Goal: Download file/media

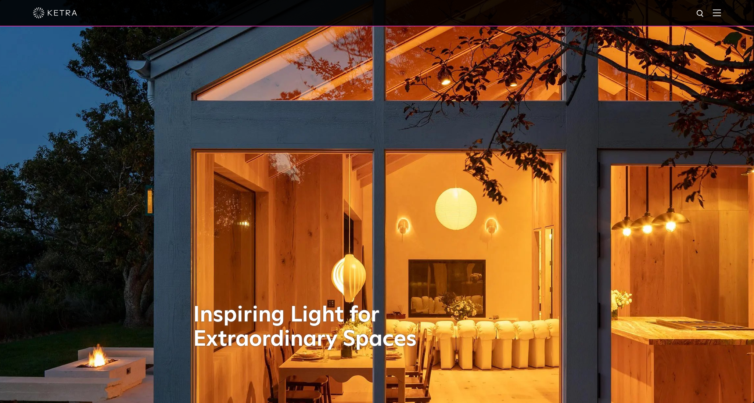
click at [720, 10] on img at bounding box center [716, 12] width 8 height 7
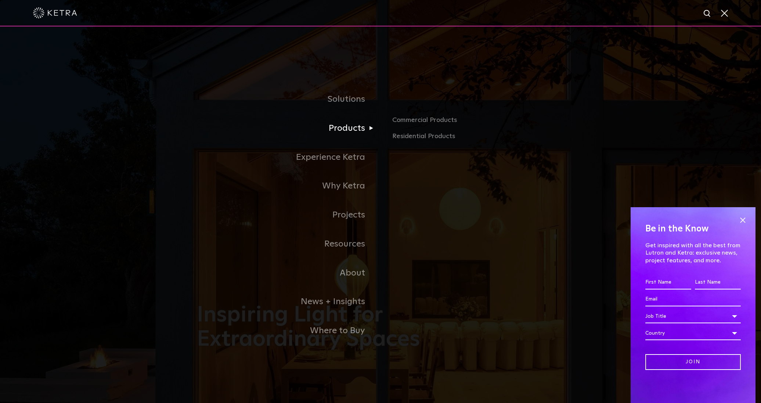
click at [357, 129] on link "Products" at bounding box center [289, 128] width 184 height 29
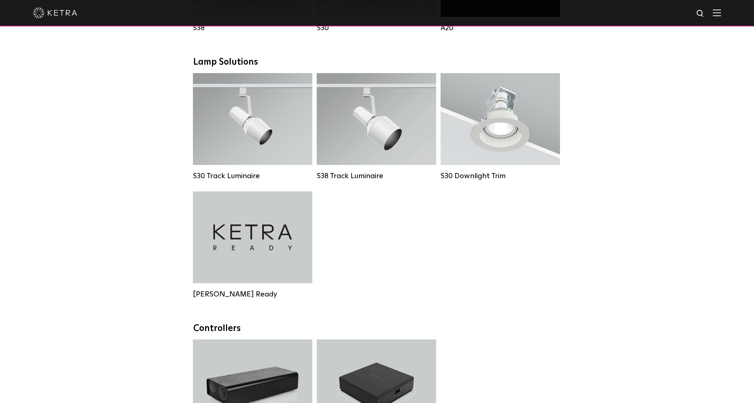
scroll to position [685, 0]
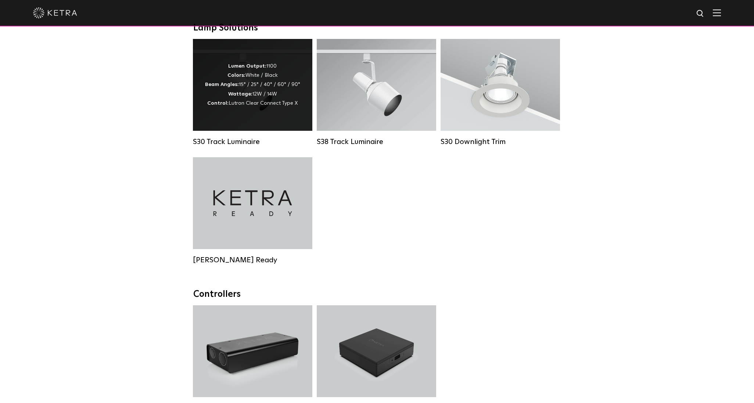
click at [250, 106] on span "Lutron Clear Connect Type X" at bounding box center [262, 103] width 69 height 5
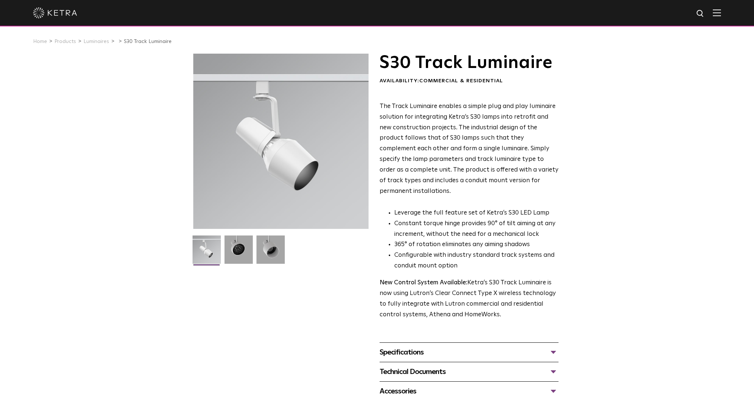
click at [411, 366] on div "Technical Documents" at bounding box center [468, 372] width 179 height 12
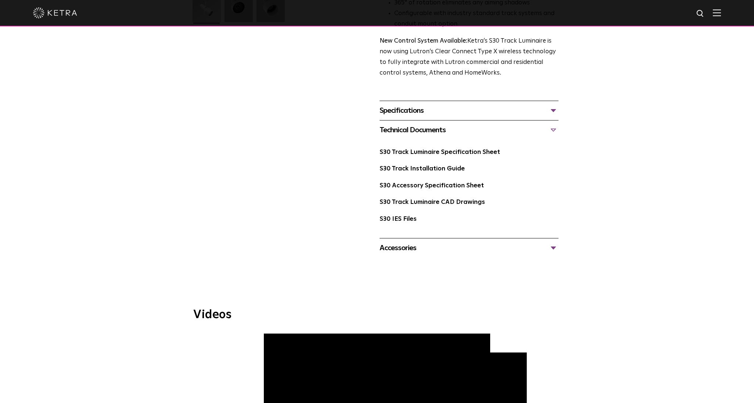
scroll to position [245, 0]
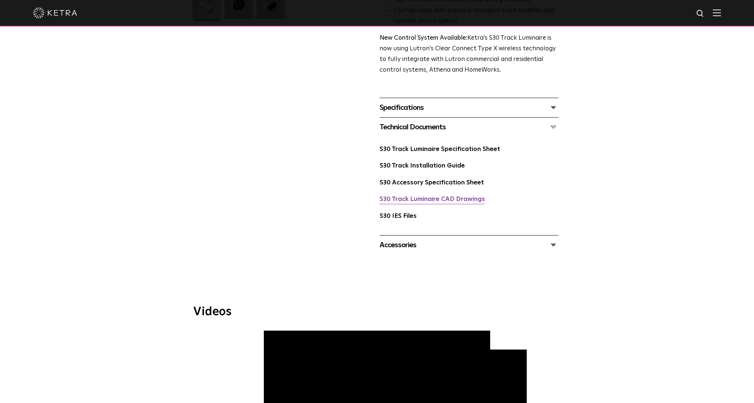
click at [459, 196] on link "S30 Track Luminaire CAD Drawings" at bounding box center [431, 199] width 105 height 6
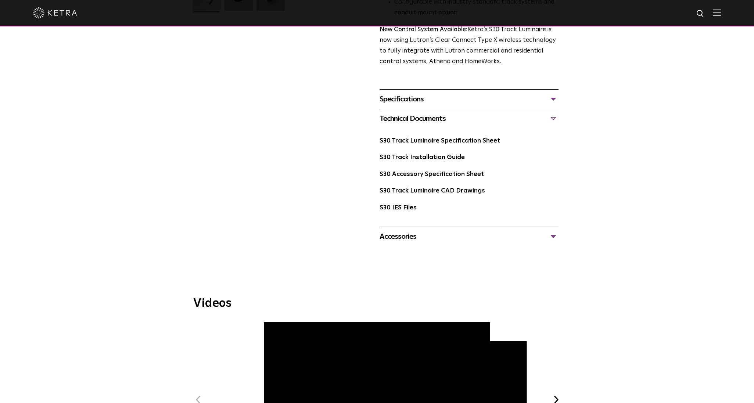
scroll to position [196, 0]
